Goal: Task Accomplishment & Management: Manage account settings

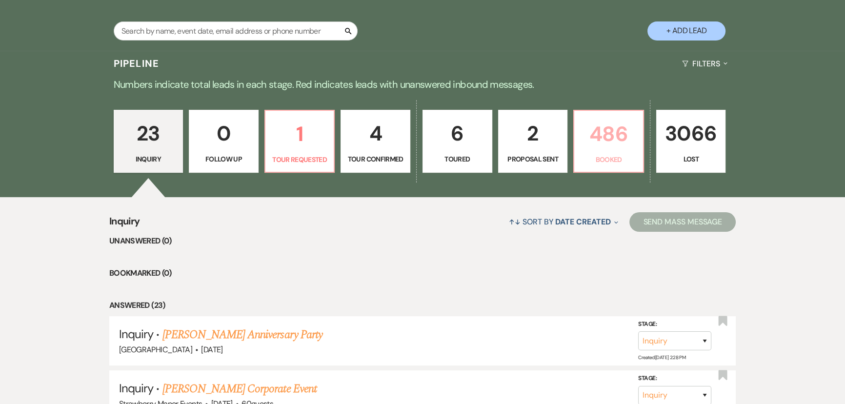
drag, startPoint x: 0, startPoint y: 0, endPoint x: 627, endPoint y: 135, distance: 641.1
click at [627, 135] on p "486" at bounding box center [608, 134] width 57 height 33
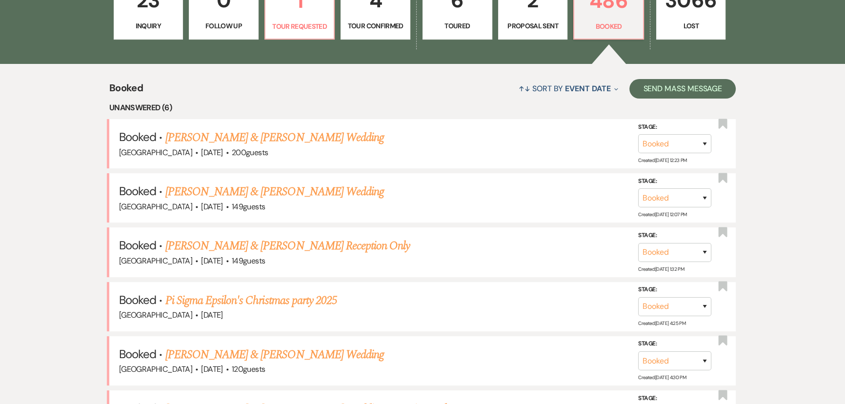
scroll to position [217, 0]
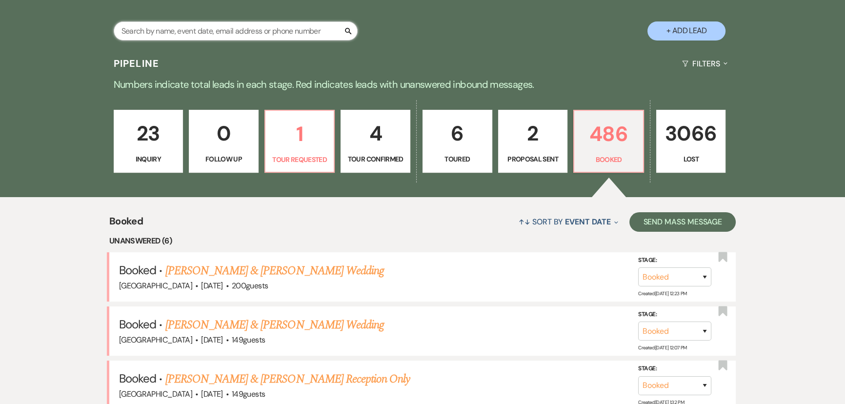
click at [261, 34] on input "text" at bounding box center [236, 30] width 244 height 19
type input "cand"
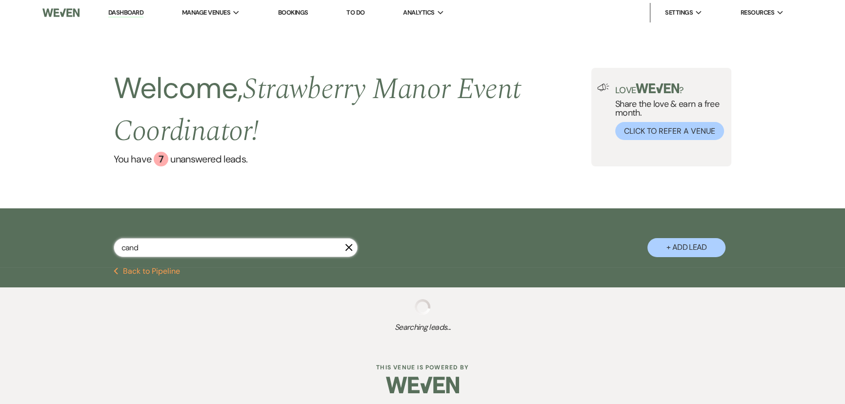
select select "8"
select select "11"
select select "8"
select select "5"
select select "8"
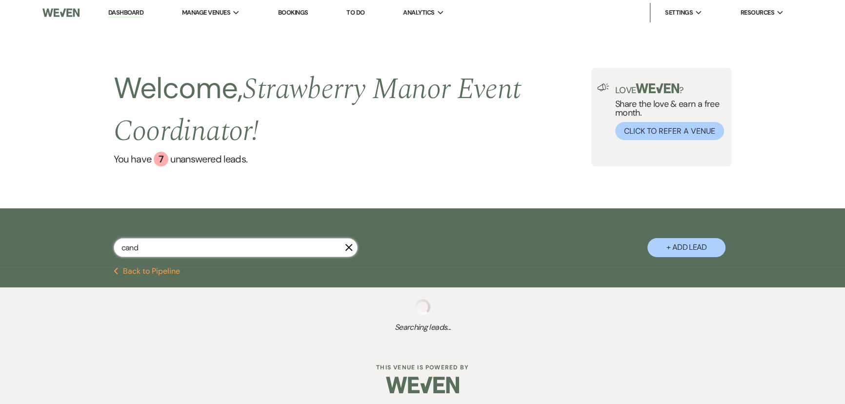
select select "5"
select select "8"
select select "5"
select select "8"
select select "4"
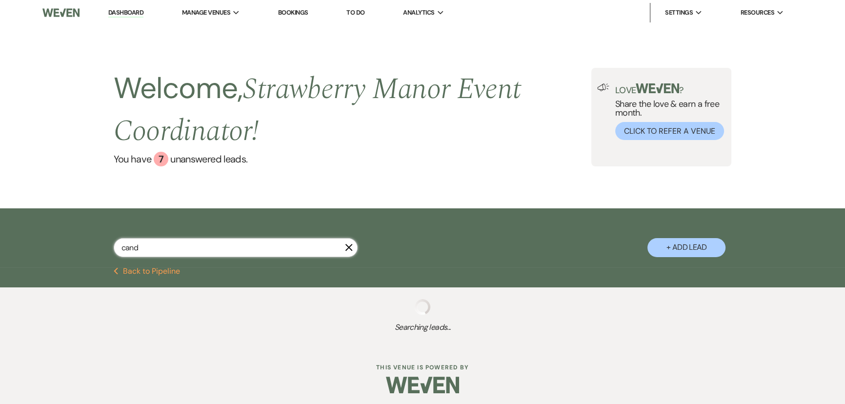
select select "8"
select select "5"
select select "8"
select select "5"
select select "8"
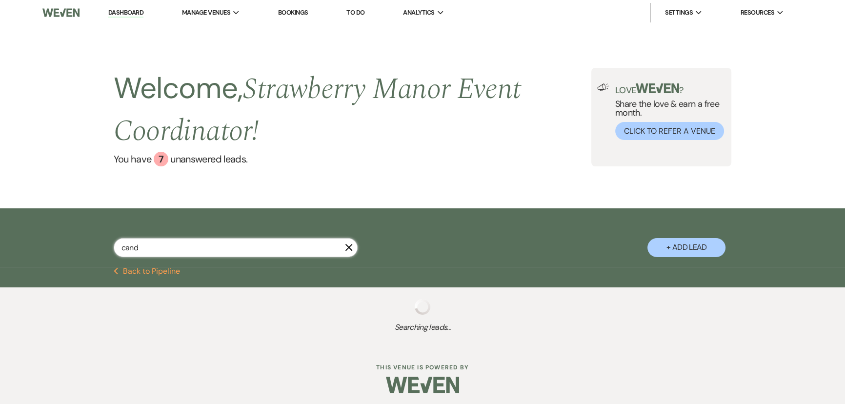
select select "5"
select select "8"
select select "5"
select select "8"
select select "5"
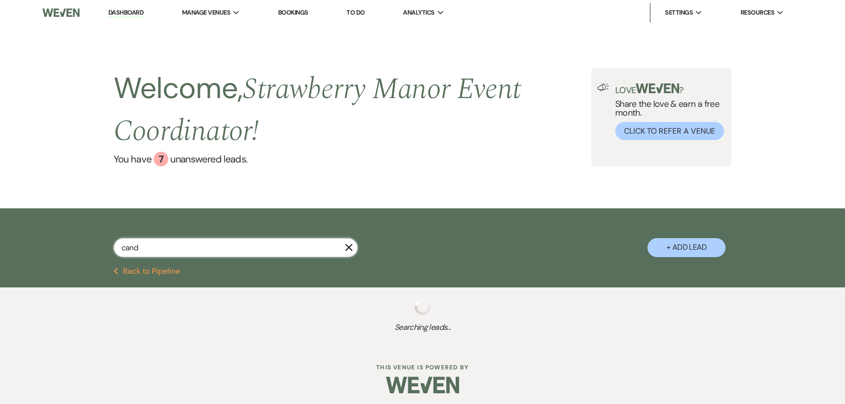
select select "8"
select select "5"
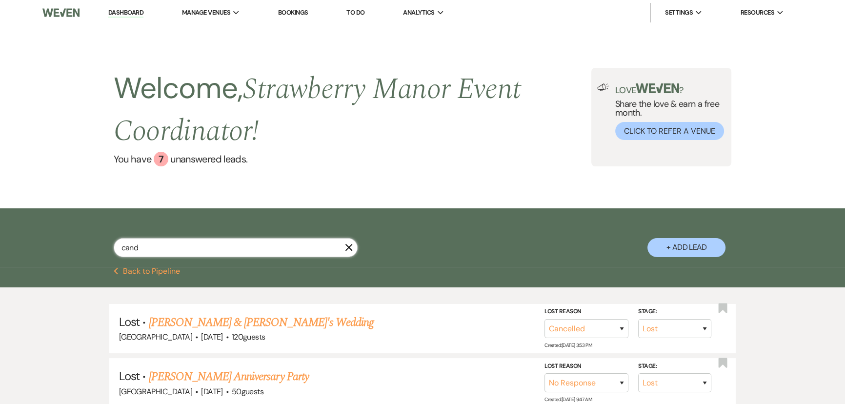
type input "cand"
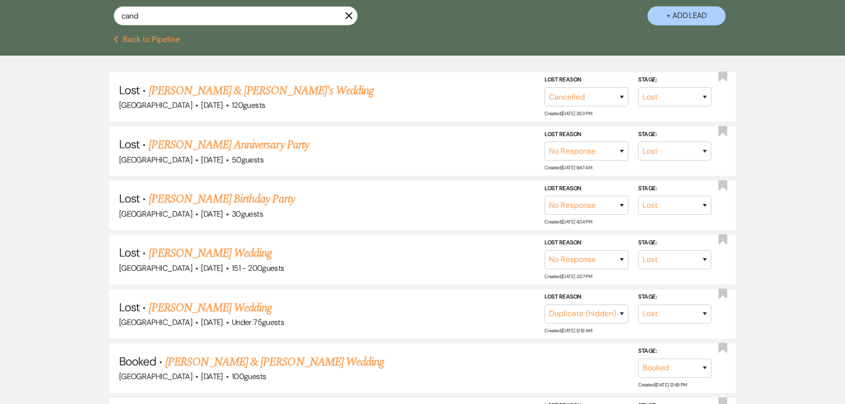
scroll to position [310, 0]
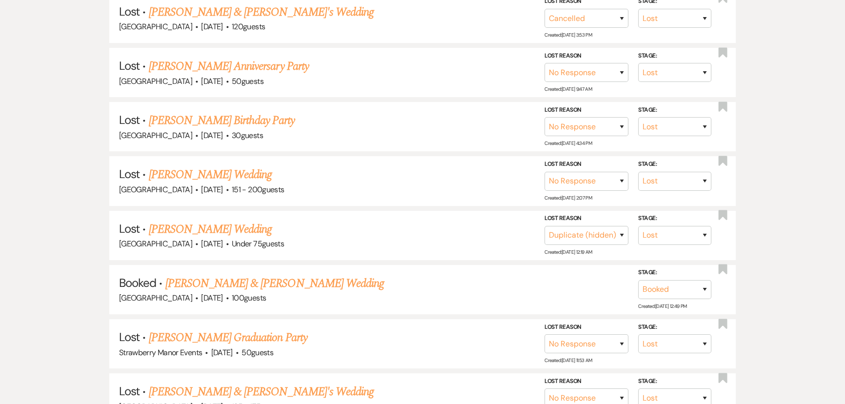
click at [195, 244] on span "·" at bounding box center [196, 244] width 3 height 0
click at [189, 225] on link "[PERSON_NAME] Wedding" at bounding box center [209, 229] width 123 height 18
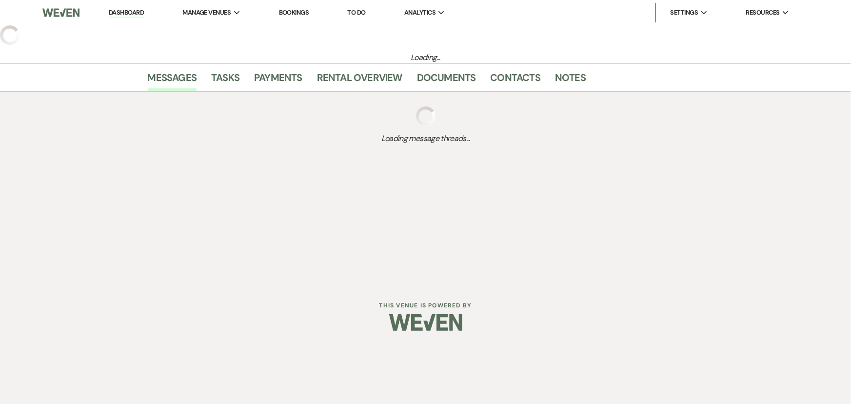
select select "8"
select select "4"
select select "3"
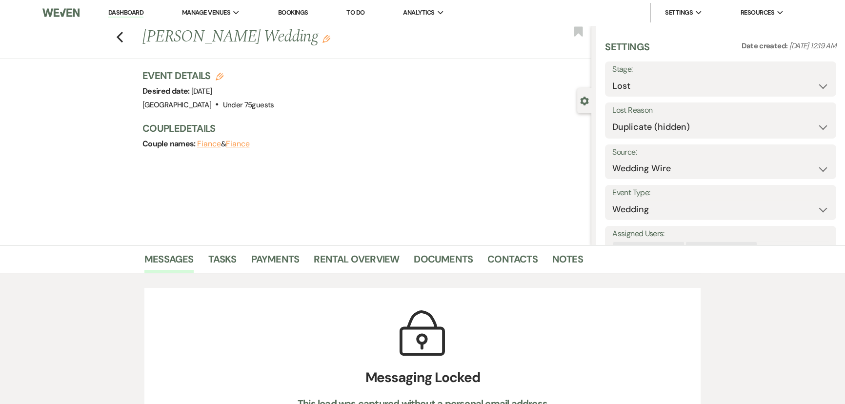
click at [119, 35] on icon "Previous" at bounding box center [119, 37] width 7 height 12
select select "8"
select select "11"
select select "8"
select select "5"
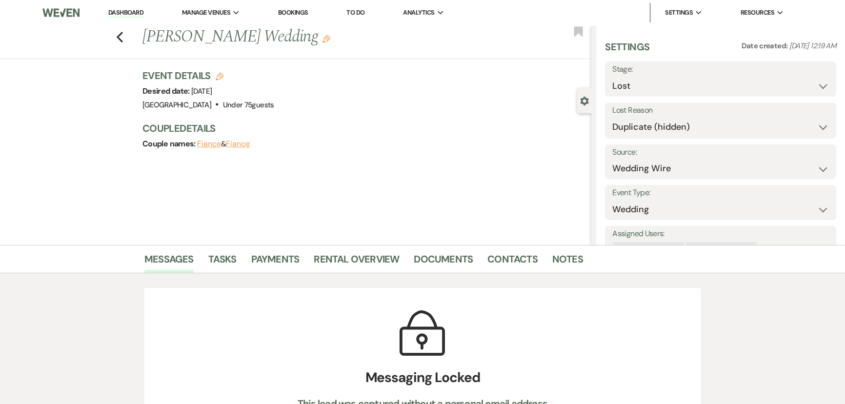
select select "8"
select select "5"
select select "8"
select select "5"
select select "8"
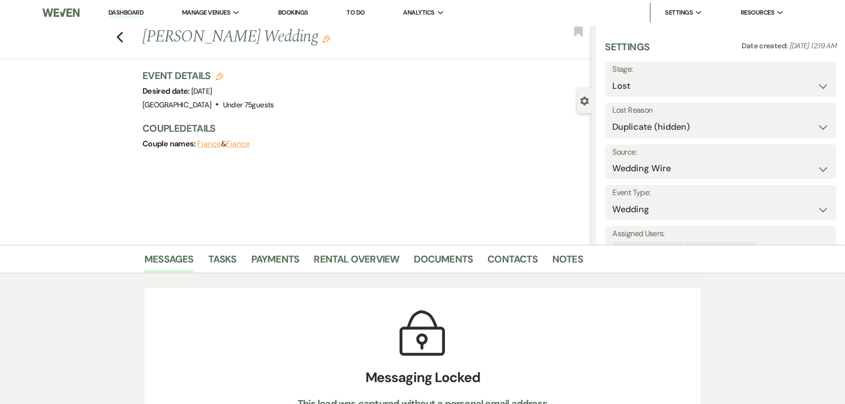
select select "4"
select select "8"
select select "5"
select select "8"
select select "5"
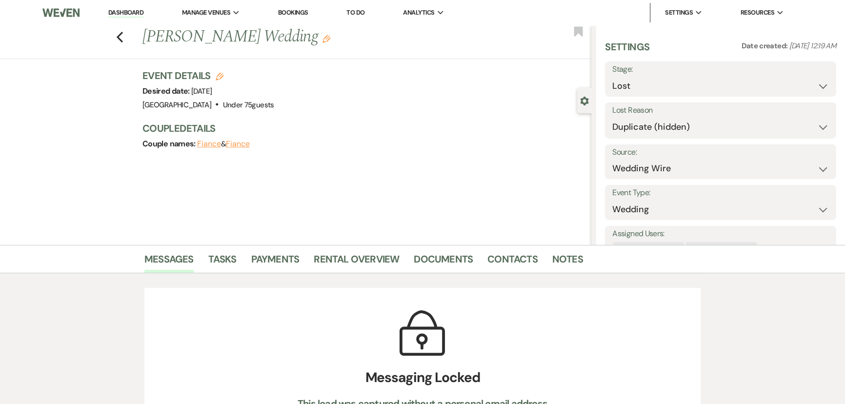
select select "8"
select select "5"
select select "8"
select select "5"
select select "8"
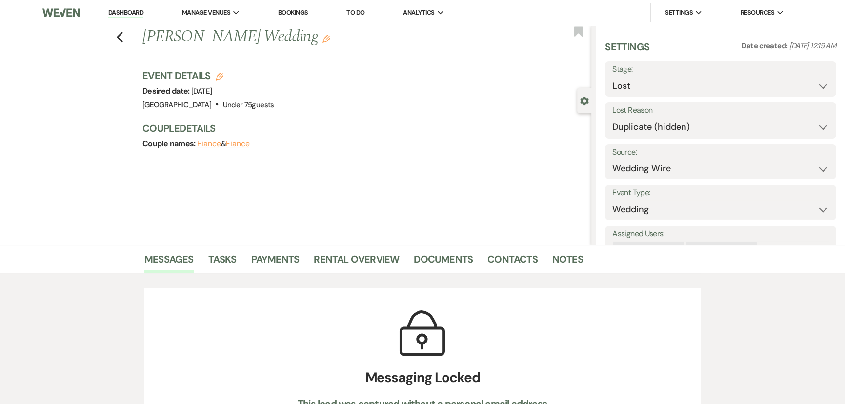
select select "5"
select select "8"
select select "5"
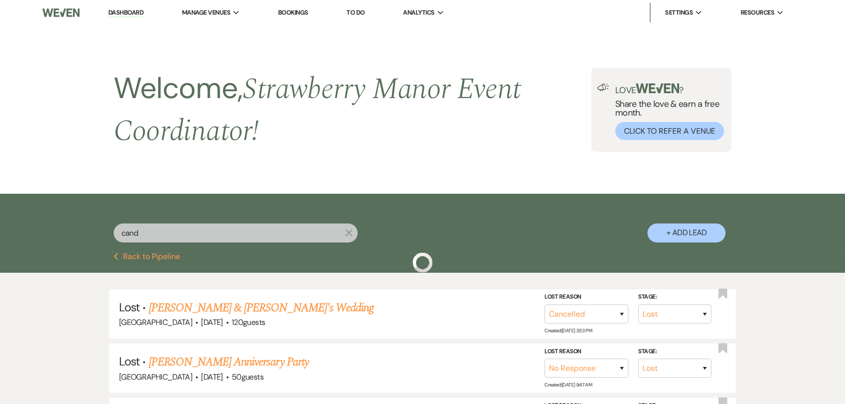
scroll to position [310, 0]
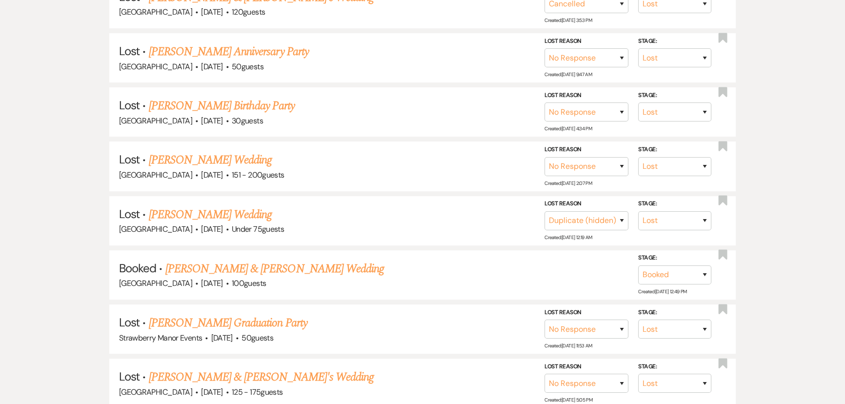
click at [190, 275] on link "[PERSON_NAME] & [PERSON_NAME] Wedding" at bounding box center [274, 269] width 219 height 18
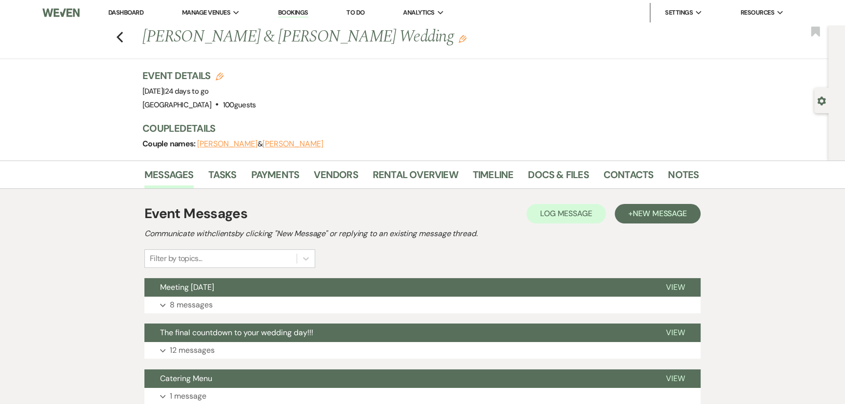
click at [211, 301] on p "8 messages" at bounding box center [191, 304] width 43 height 13
